Goal: Task Accomplishment & Management: Manage account settings

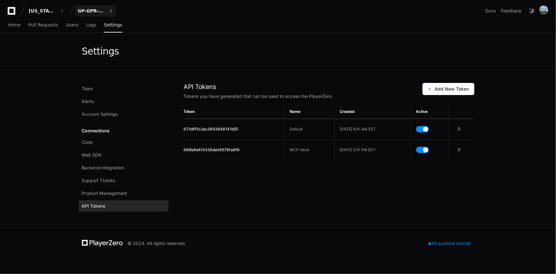
click at [56, 11] on div "GP-GPR-CXPortal" at bounding box center [42, 11] width 27 height 6
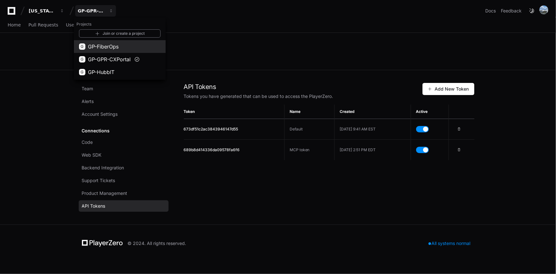
click at [101, 48] on span "GP-FiberOps" at bounding box center [103, 47] width 31 height 8
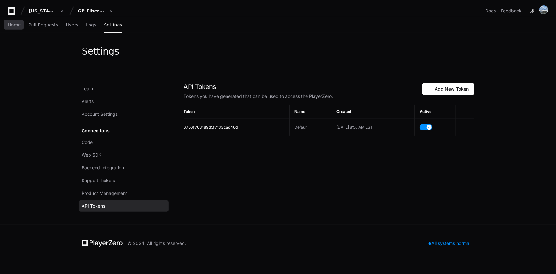
click at [20, 24] on div "Home Pull Requests Users Logs Settings" at bounding box center [65, 25] width 115 height 15
click at [12, 24] on span "Home" at bounding box center [14, 25] width 13 height 4
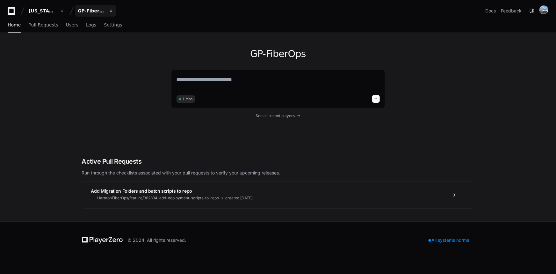
click at [56, 8] on div "GP-FiberOps" at bounding box center [42, 11] width 27 height 6
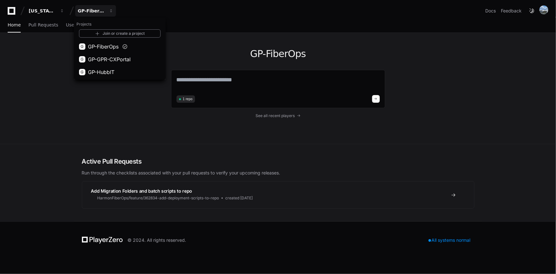
drag, startPoint x: 102, startPoint y: 46, endPoint x: 92, endPoint y: 48, distance: 10.3
click at [92, 48] on span "GP-FiberOps" at bounding box center [103, 47] width 31 height 8
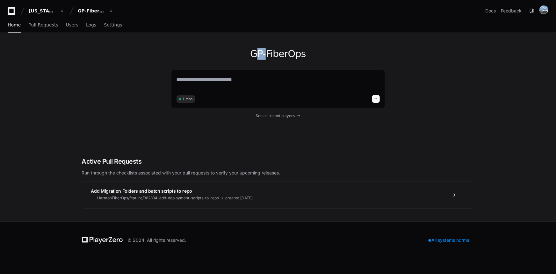
click at [92, 48] on div "GP-FiberOps 1 repo See all recent players" at bounding box center [278, 88] width 408 height 111
click at [42, 28] on link "Pull Requests" at bounding box center [43, 25] width 30 height 15
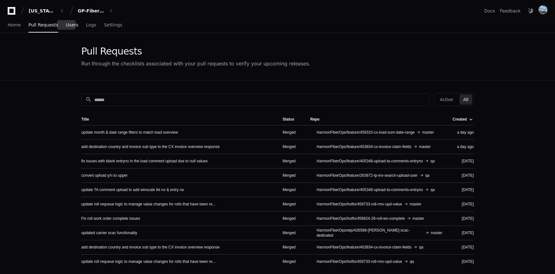
click at [68, 27] on span "Users" at bounding box center [72, 25] width 12 height 4
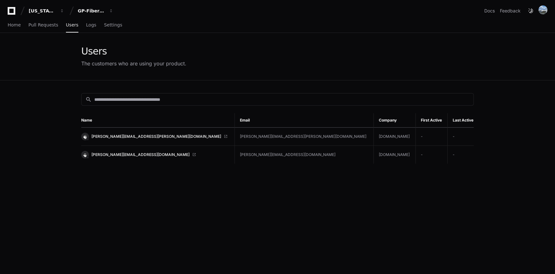
click at [167, 135] on link "[PERSON_NAME][EMAIL_ADDRESS][PERSON_NAME][DOMAIN_NAME]" at bounding box center [155, 137] width 148 height 8
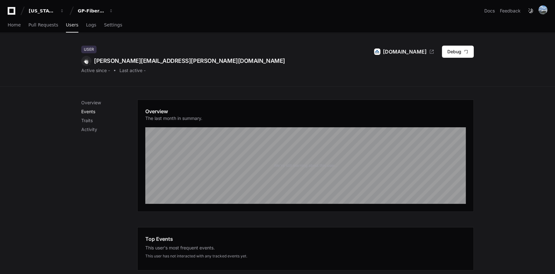
click at [94, 110] on p "Events" at bounding box center [109, 111] width 56 height 6
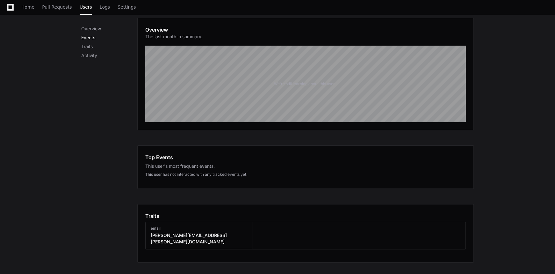
scroll to position [81, 0]
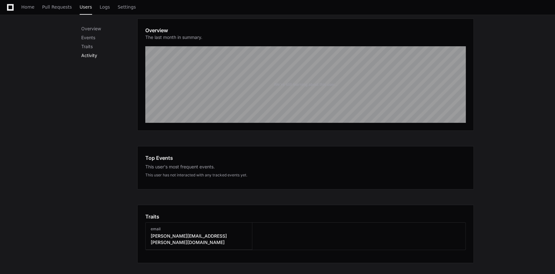
click at [90, 55] on p "Activity" at bounding box center [109, 55] width 56 height 6
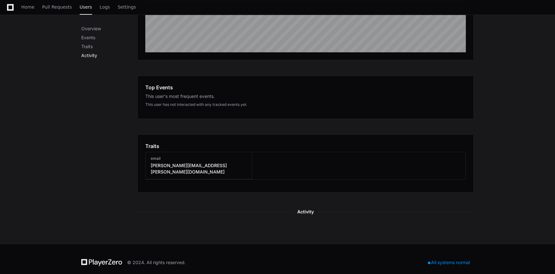
scroll to position [152, 0]
click at [184, 156] on h3 "email" at bounding box center [199, 158] width 96 height 5
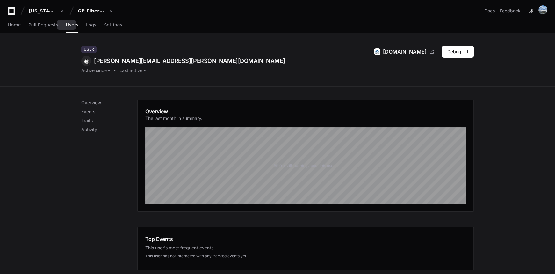
click at [66, 28] on link "Users" at bounding box center [72, 25] width 12 height 15
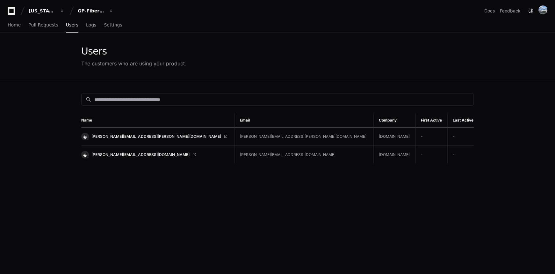
click at [224, 135] on span at bounding box center [226, 137] width 4 height 4
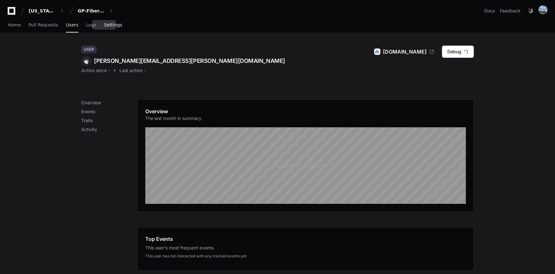
click at [104, 26] on span "Settings" at bounding box center [113, 25] width 18 height 4
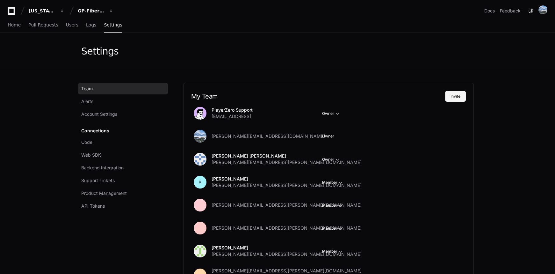
click at [459, 95] on button "Invite" at bounding box center [455, 96] width 21 height 11
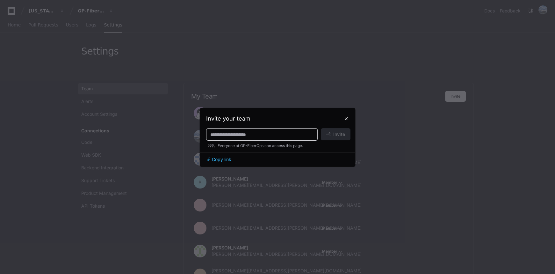
click at [282, 134] on input at bounding box center [261, 134] width 103 height 6
type input "*******"
click at [231, 157] on span "Copy link" at bounding box center [221, 159] width 19 height 6
click at [346, 117] on button at bounding box center [346, 119] width 10 height 10
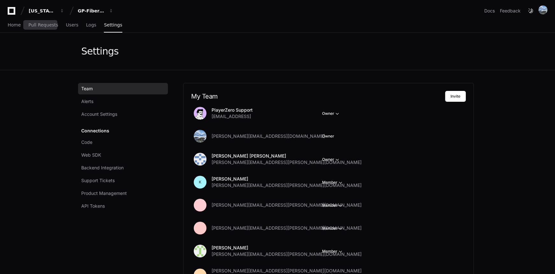
click at [20, 25] on div "Home Pull Requests Users Logs Settings" at bounding box center [65, 25] width 115 height 15
click at [18, 25] on span "Home" at bounding box center [14, 25] width 13 height 4
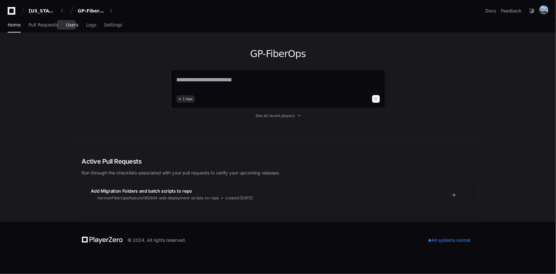
click at [66, 24] on span "Users" at bounding box center [72, 25] width 12 height 4
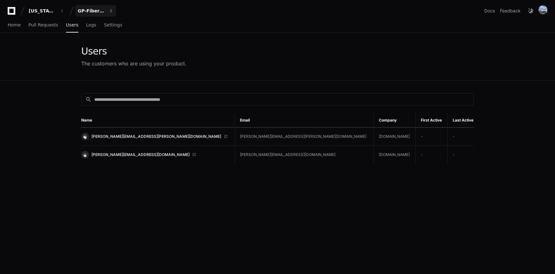
click at [56, 13] on div "GP-FiberOps" at bounding box center [42, 11] width 27 height 6
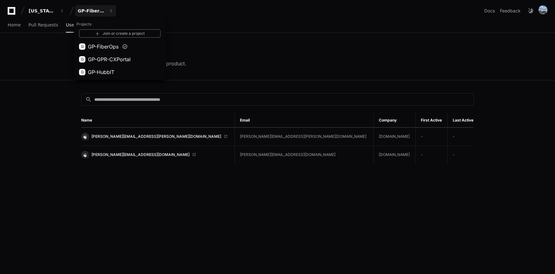
click at [35, 70] on div "Users The customers who are using your product." at bounding box center [277, 57] width 555 height 48
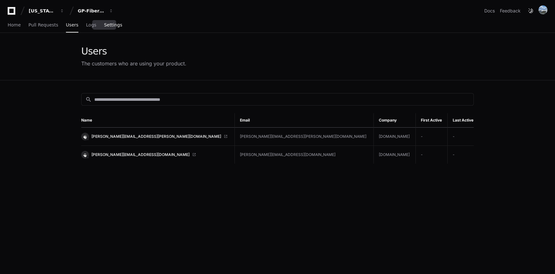
click at [104, 29] on link "Settings" at bounding box center [113, 25] width 18 height 15
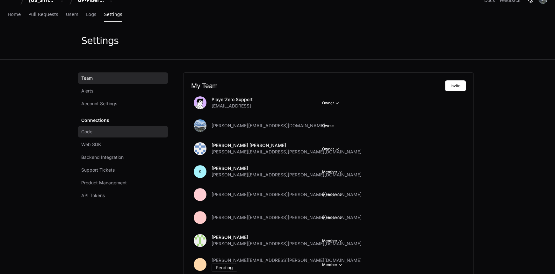
scroll to position [11, 0]
click at [454, 78] on div "My Team Invite PlayerZero Support support@playerzero.ai Owner chris.kennedy2@ga…" at bounding box center [328, 203] width 291 height 262
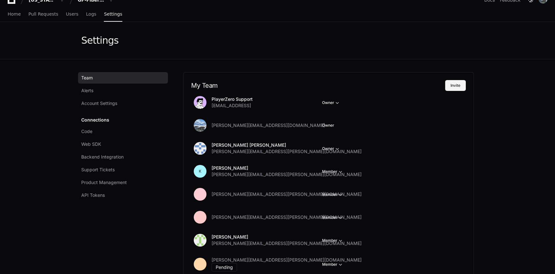
click at [454, 82] on button "Invite" at bounding box center [455, 85] width 21 height 11
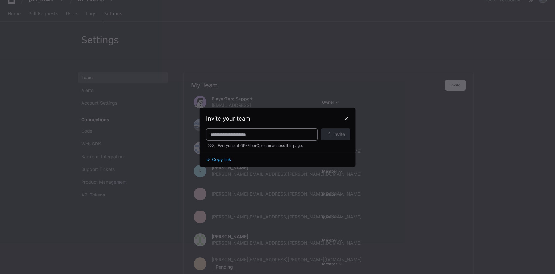
click at [272, 131] on input at bounding box center [261, 134] width 103 height 6
type input "**********"
click at [335, 135] on span "Invite" at bounding box center [339, 134] width 12 height 6
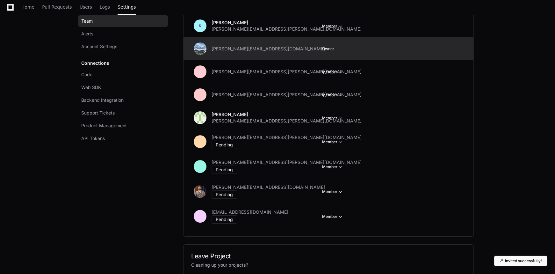
scroll to position [134, 0]
